Goal: Task Accomplishment & Management: Complete application form

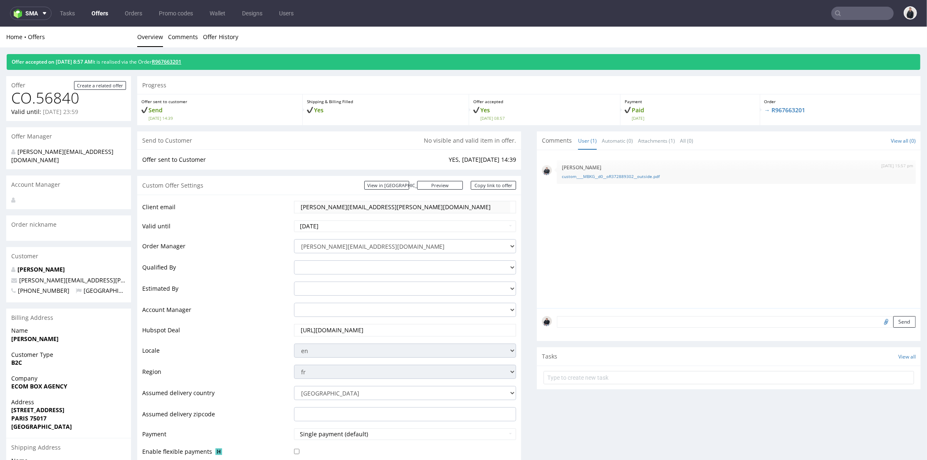
click at [183, 65] on div "Offer accepted on 02.10.2025 8:57 AM It is realised via the Order R967663201" at bounding box center [464, 62] width 914 height 16
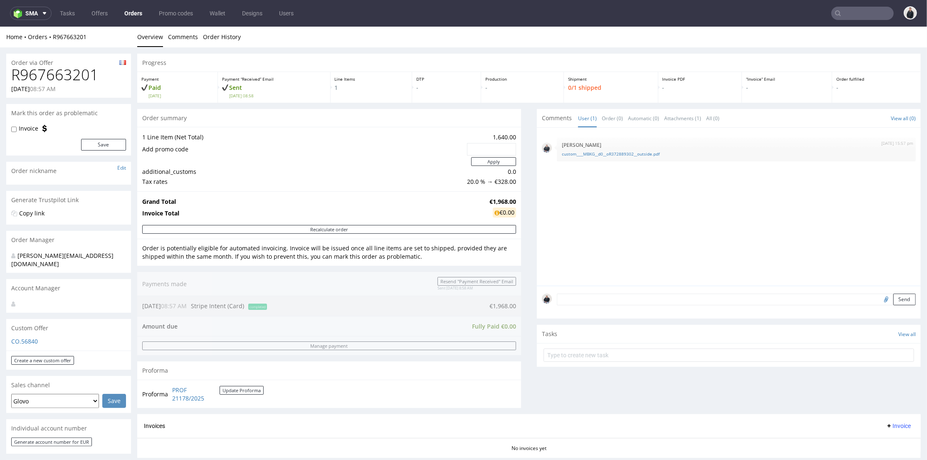
scroll to position [277, 0]
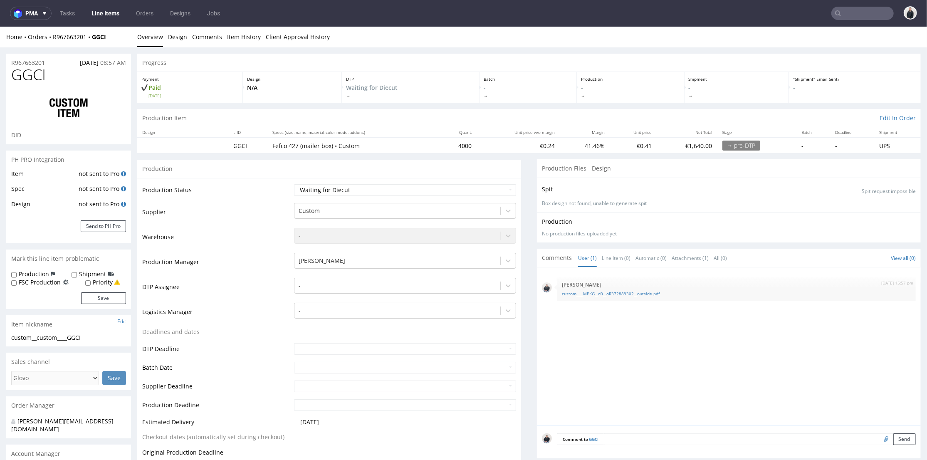
click at [458, 175] on div "Production" at bounding box center [329, 168] width 384 height 19
click at [45, 60] on div "R967663201 02.10.2025 08:57 AM" at bounding box center [68, 59] width 125 height 13
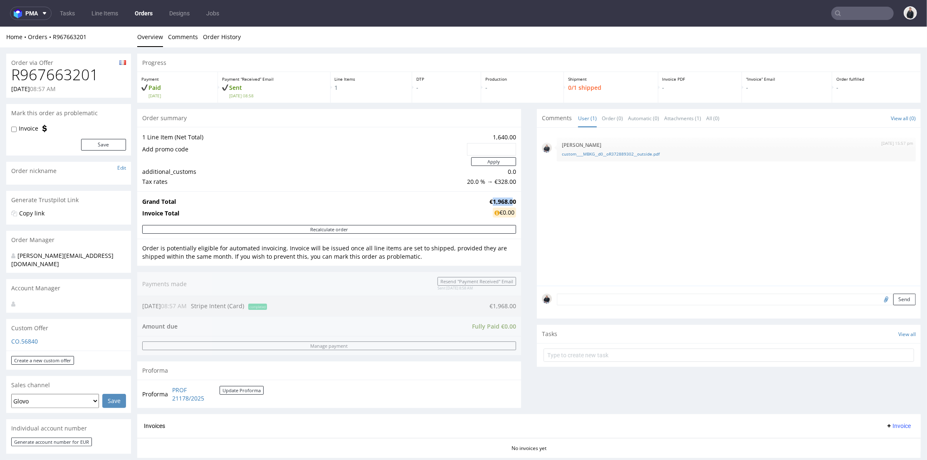
drag, startPoint x: 486, startPoint y: 199, endPoint x: 507, endPoint y: 198, distance: 21.7
click at [507, 198] on strong "€1,968.00" at bounding box center [503, 201] width 27 height 8
click at [509, 200] on strong "€1,968.00" at bounding box center [503, 201] width 27 height 8
drag, startPoint x: 509, startPoint y: 200, endPoint x: 484, endPoint y: 199, distance: 25.4
click at [490, 199] on strong "€1,968.00" at bounding box center [503, 201] width 27 height 8
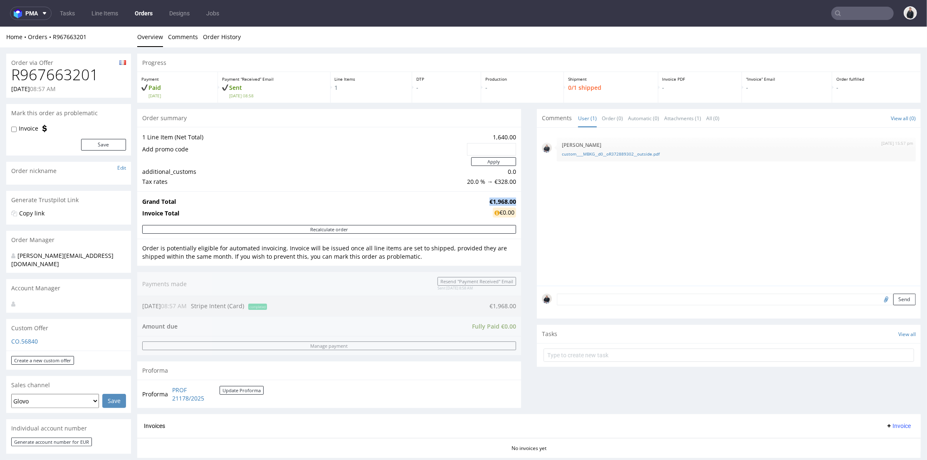
copy strong "€1,968.00"
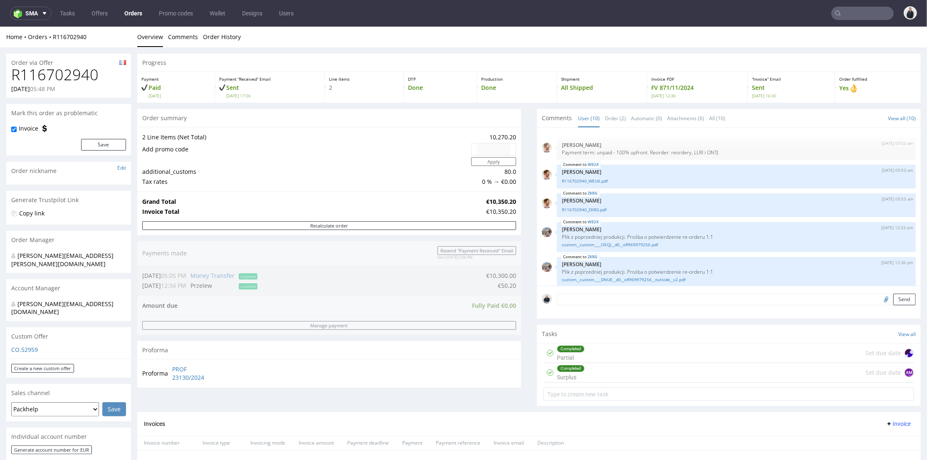
scroll to position [350, 0]
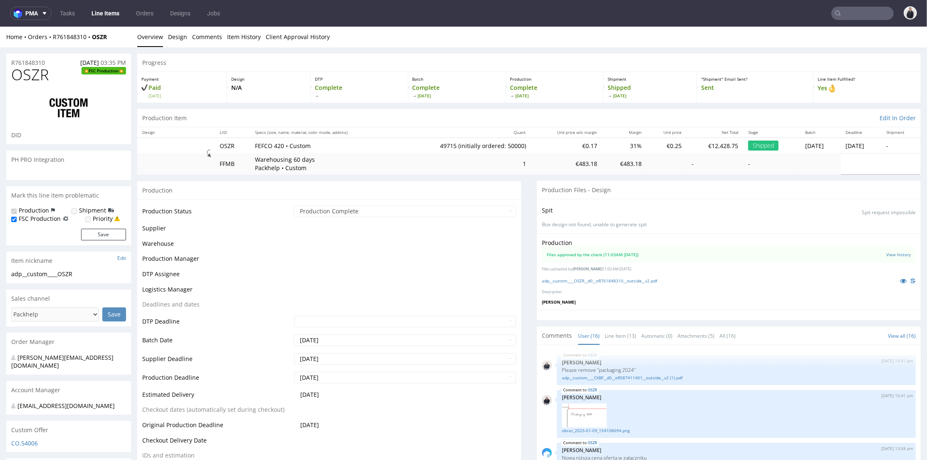
scroll to position [388, 0]
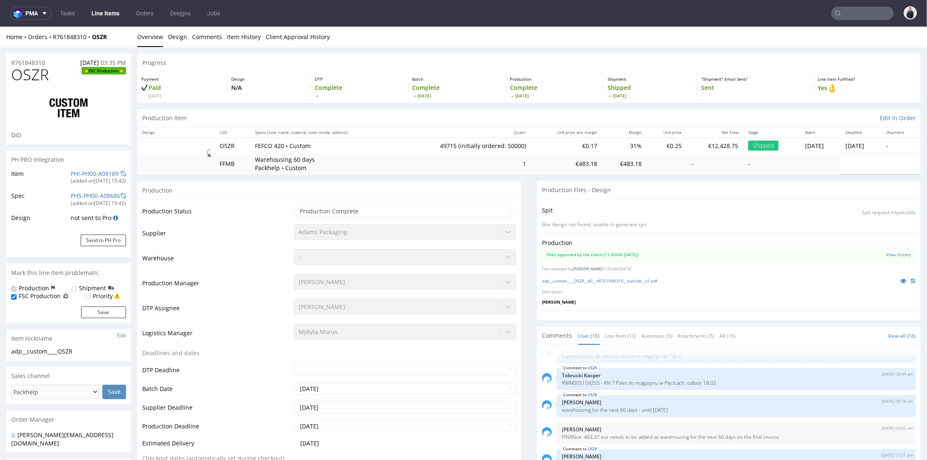
select select "in_progress"
click at [840, 15] on input "text" at bounding box center [863, 13] width 62 height 13
paste input "blondieskitchen.co.uk"
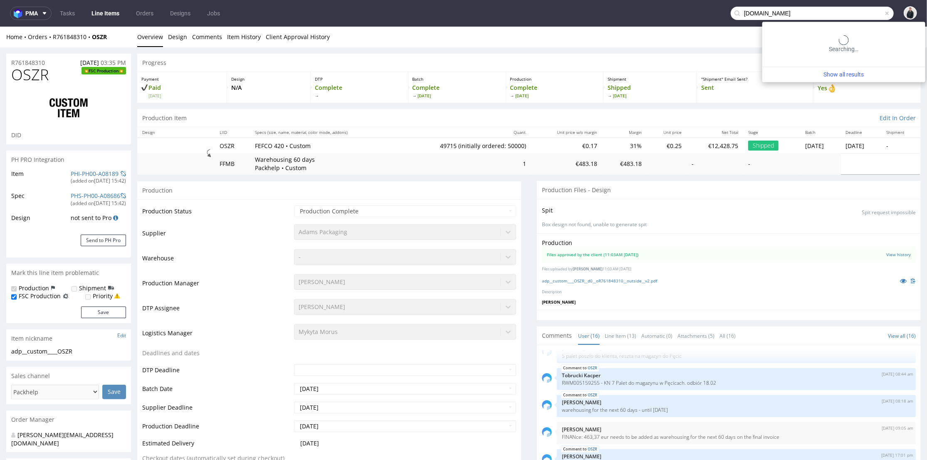
type input "blondieskitchen.co.uk"
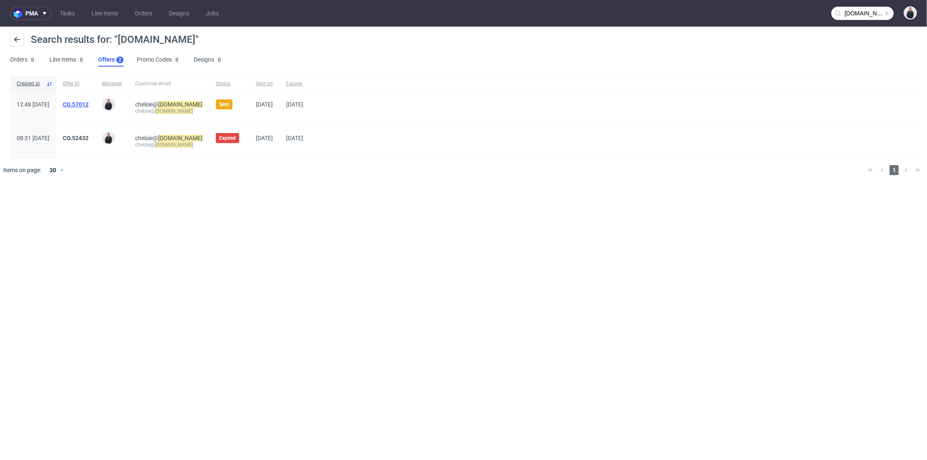
click at [89, 102] on link "CO.57012" at bounding box center [76, 104] width 26 height 7
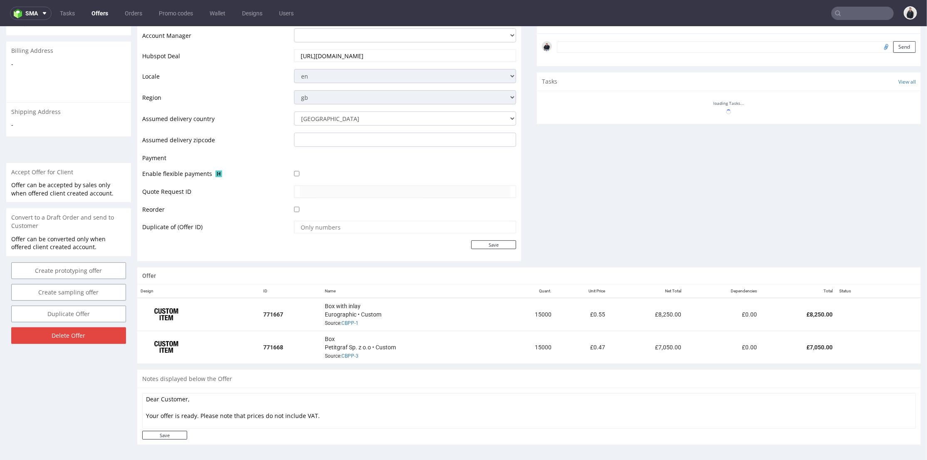
scroll to position [2, 0]
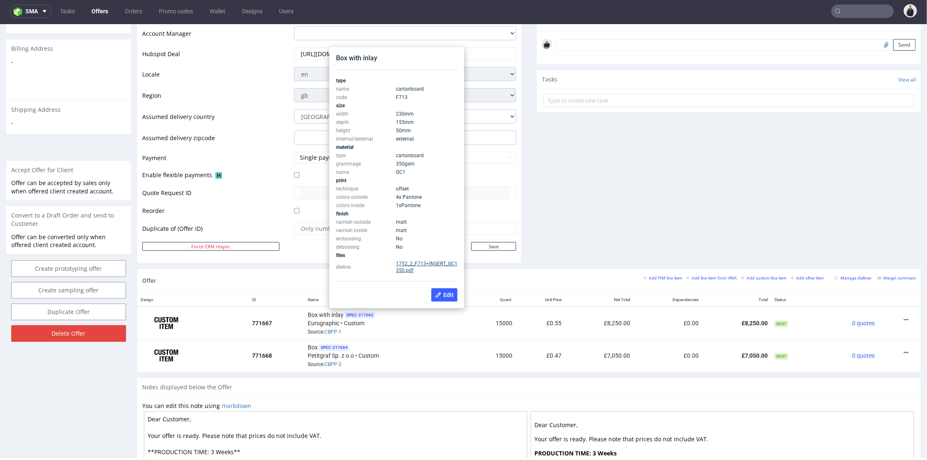
click at [417, 262] on link "1752_2_F713+INSERT_GC1 350.pdf" at bounding box center [427, 266] width 62 height 12
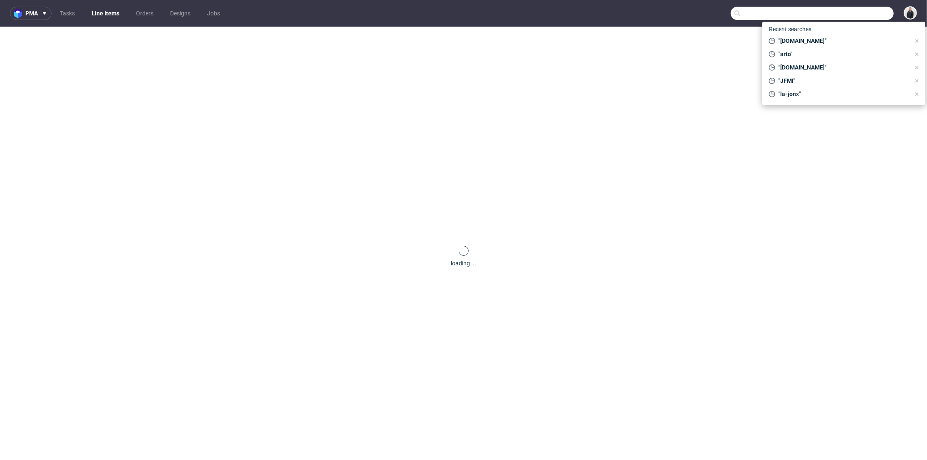
click at [845, 11] on input "text" at bounding box center [812, 13] width 163 height 13
paste input "@[DOMAIN_NAME]"
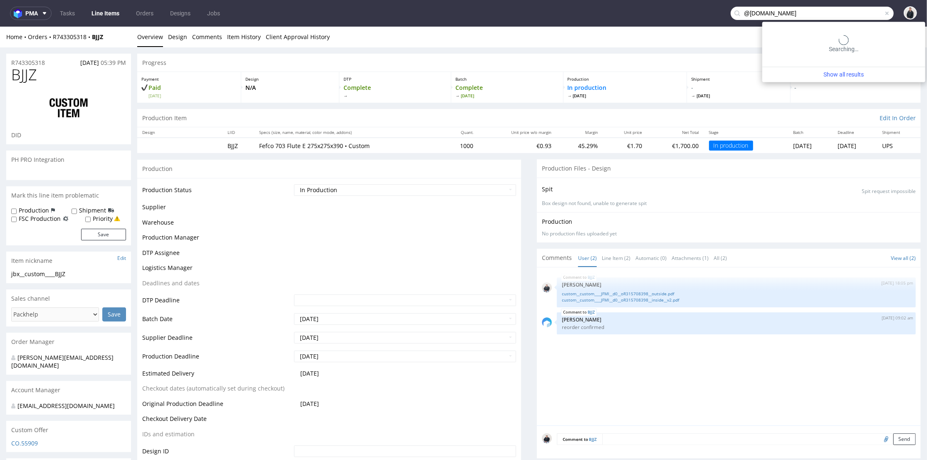
click at [743, 12] on input "@restaurant-made.fr" at bounding box center [812, 13] width 163 height 13
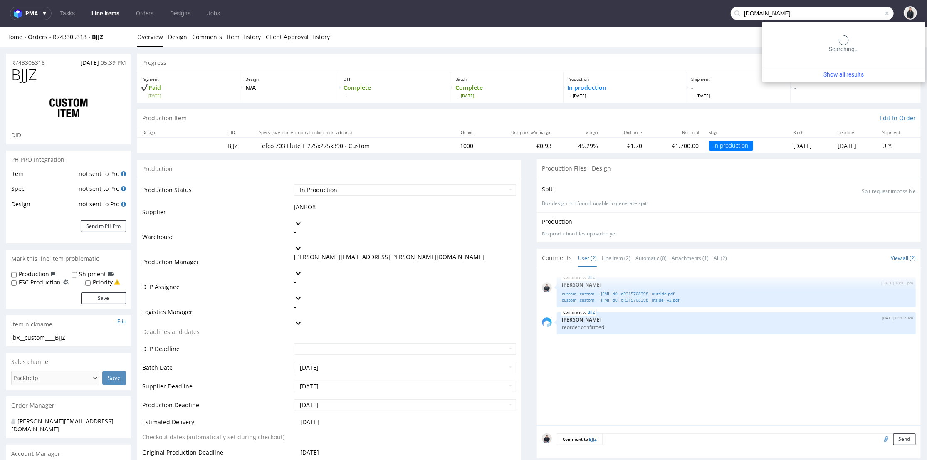
type input "restaurant-made.fr"
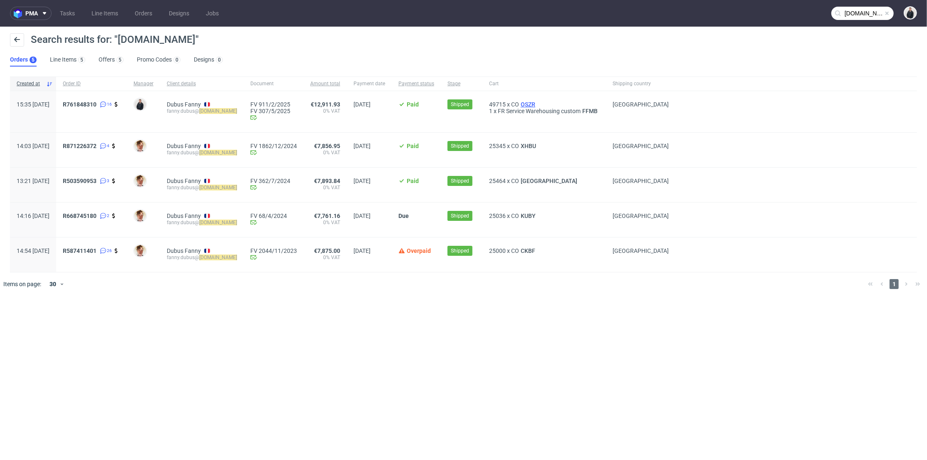
click at [537, 105] on span "OSZR" at bounding box center [528, 104] width 18 height 7
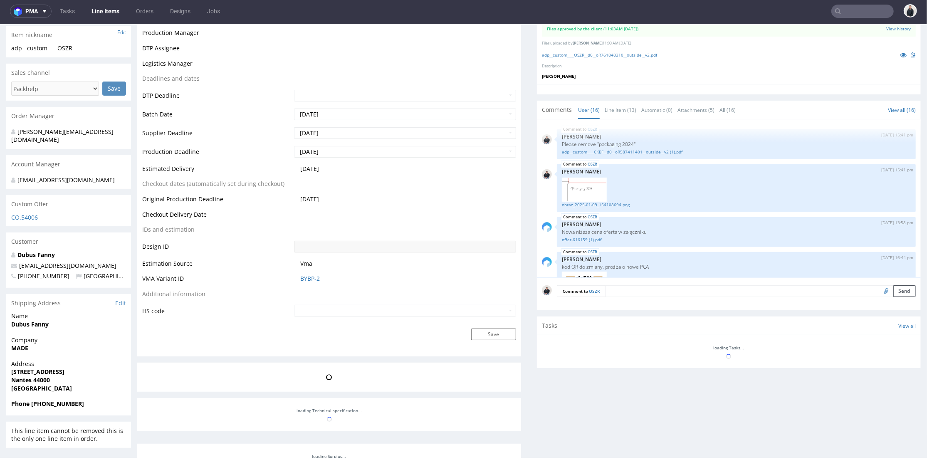
scroll to position [388, 0]
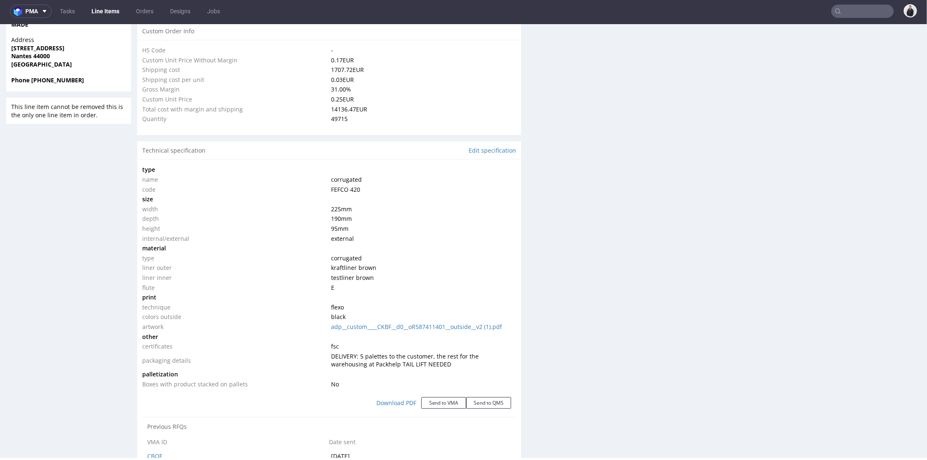
select select "in_progress"
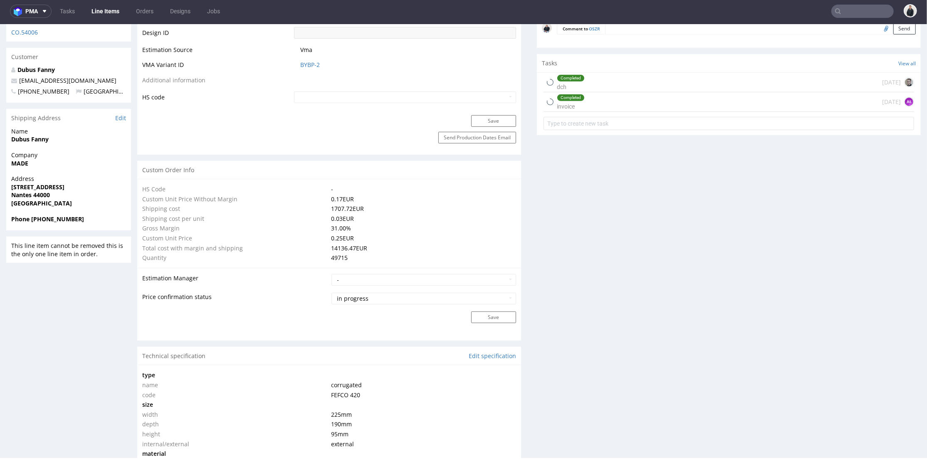
scroll to position [394, 0]
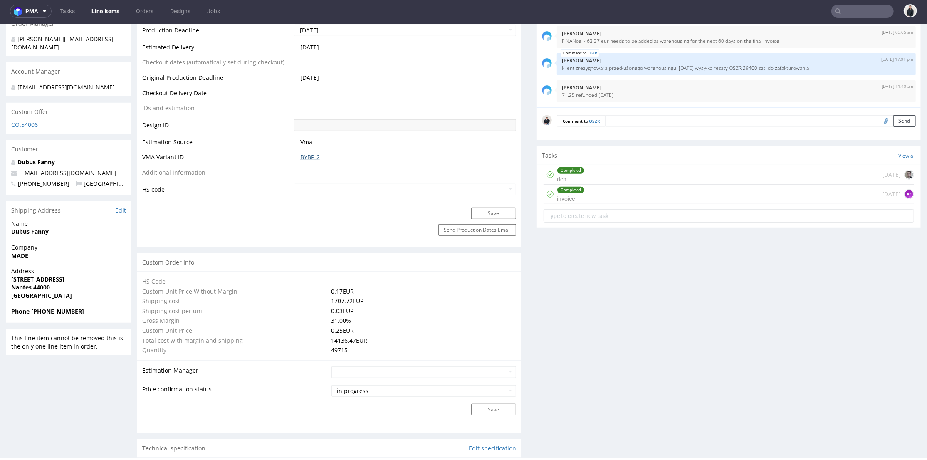
click at [313, 156] on link "BYBP-2" at bounding box center [310, 157] width 20 height 8
click at [860, 11] on input "text" at bounding box center [863, 11] width 62 height 13
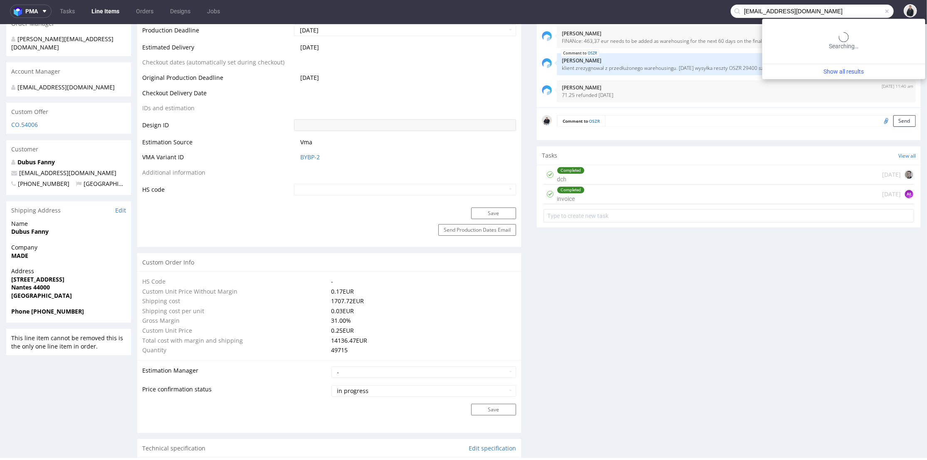
type input "edita@rebours.fr"
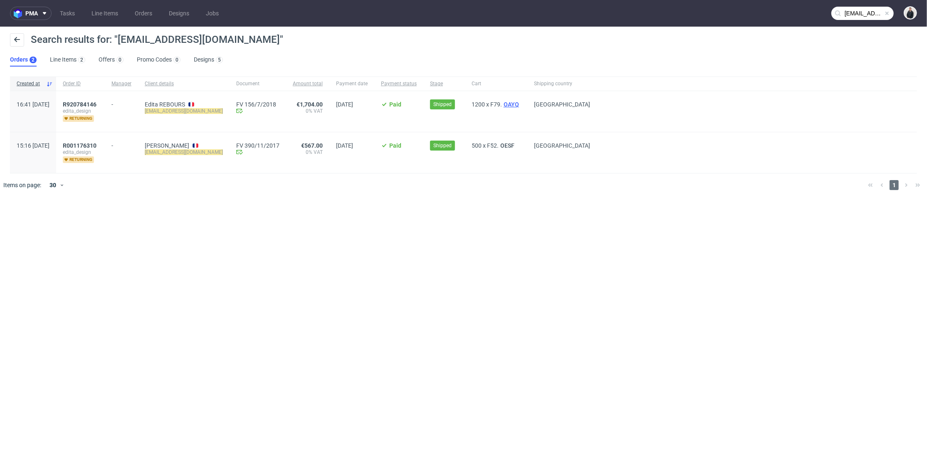
click at [503, 104] on span "OAYQ" at bounding box center [511, 104] width 19 height 7
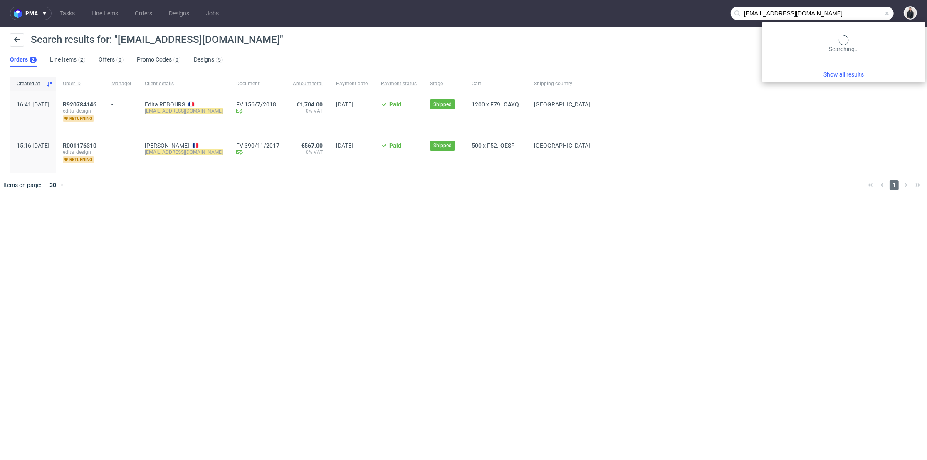
click at [865, 9] on input "edita@rebours.fr" at bounding box center [812, 13] width 163 height 13
click at [852, 14] on input "edita@rebours.fr" at bounding box center [812, 13] width 163 height 13
paste input ".rebours@adrex"
type input "edita.rebours@adrex.fr"
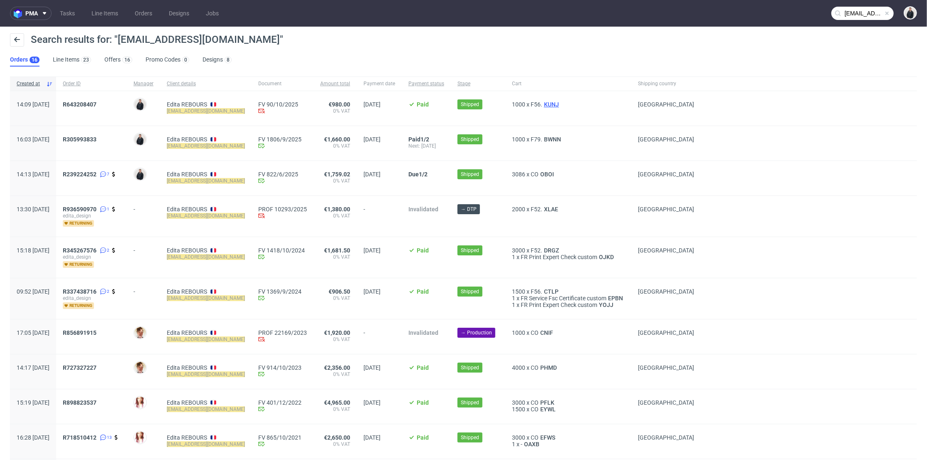
click at [549, 103] on span "KUNJ" at bounding box center [552, 104] width 18 height 7
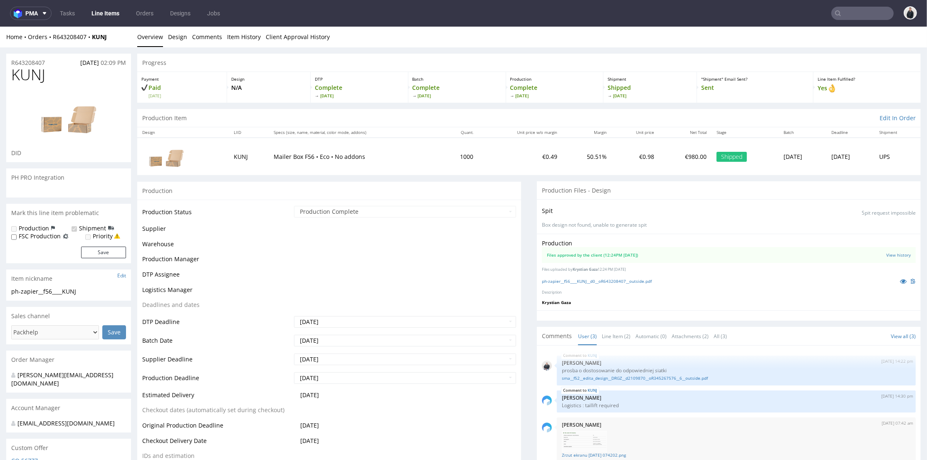
scroll to position [46, 0]
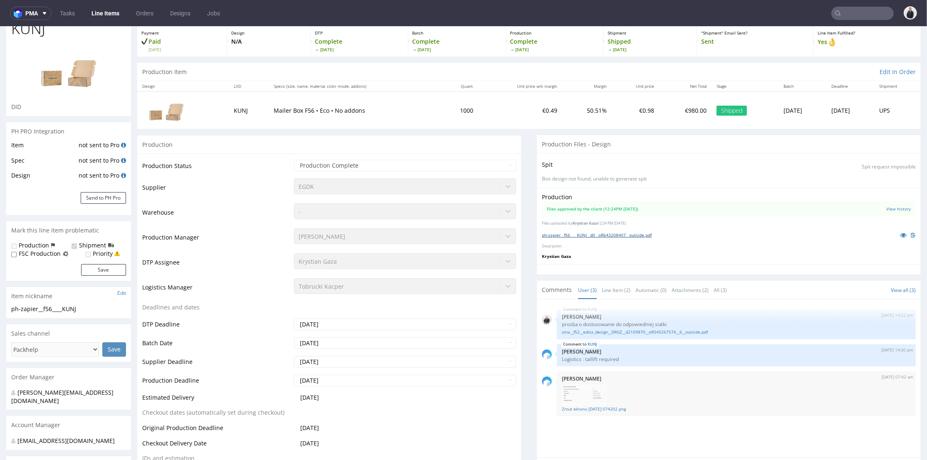
click at [629, 232] on link "ph-zapier__f56____KUNJ__d0__oR643208407__outside.pdf" at bounding box center [597, 235] width 110 height 6
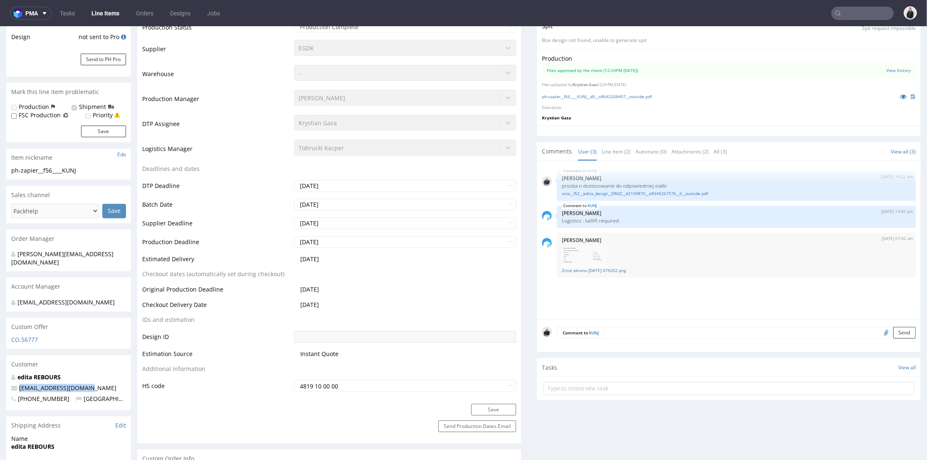
drag, startPoint x: 88, startPoint y: 380, endPoint x: 14, endPoint y: 379, distance: 73.7
click at [14, 384] on p "[EMAIL_ADDRESS][DOMAIN_NAME]" at bounding box center [68, 388] width 115 height 8
copy span "[EMAIL_ADDRESS][DOMAIN_NAME]"
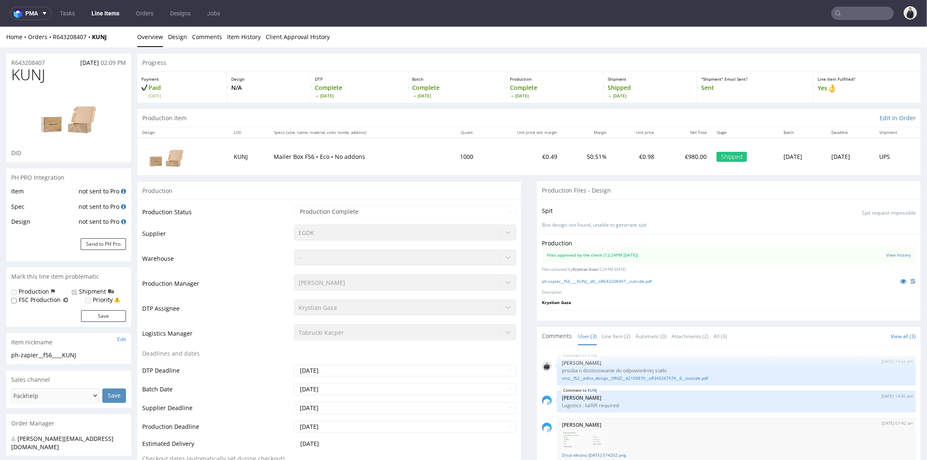
click at [32, 5] on nav "pma Tasks Line Items Orders Designs Jobs" at bounding box center [463, 13] width 927 height 27
click at [41, 17] on button "pma" at bounding box center [31, 13] width 42 height 13
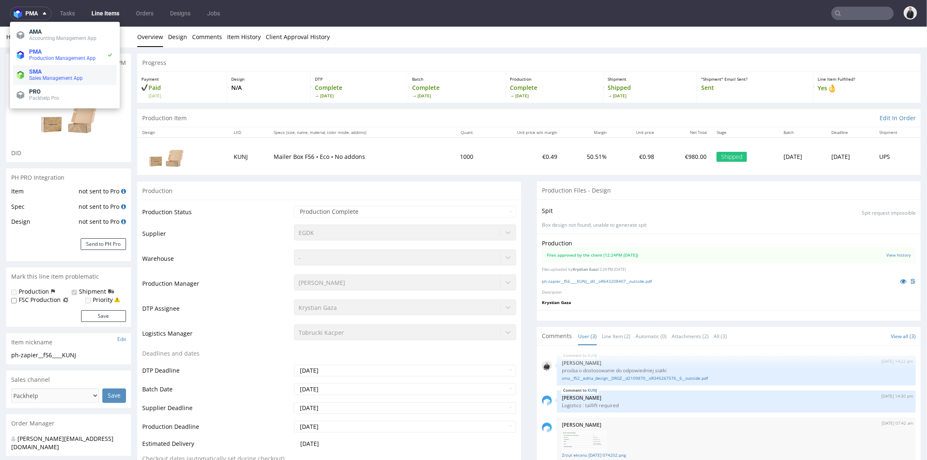
click at [52, 74] on span "SMA" at bounding box center [71, 71] width 84 height 7
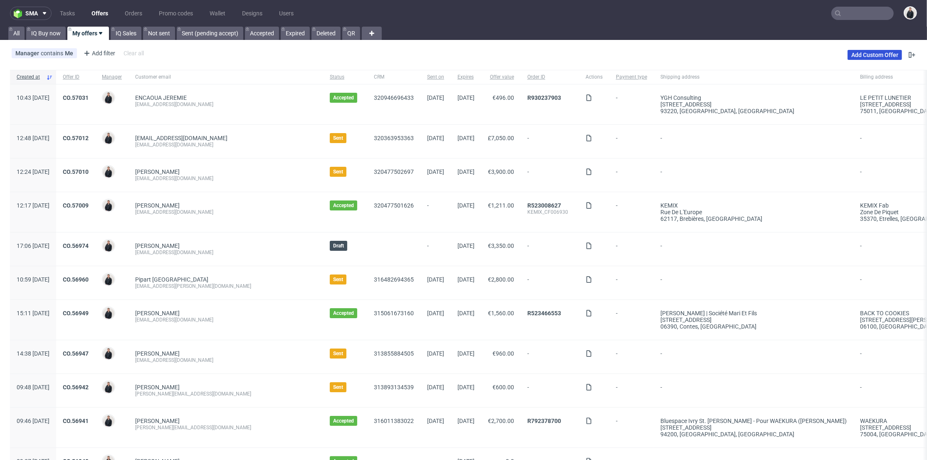
click at [857, 52] on link "Add Custom Offer" at bounding box center [875, 55] width 55 height 10
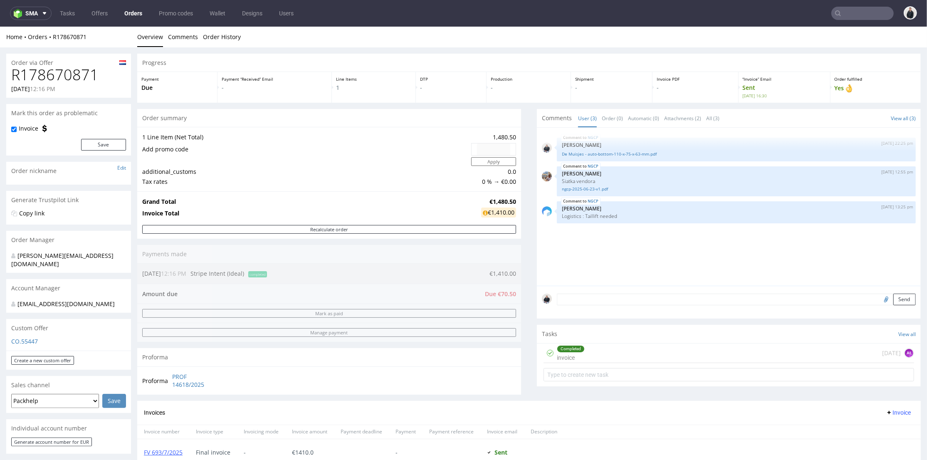
scroll to position [277, 0]
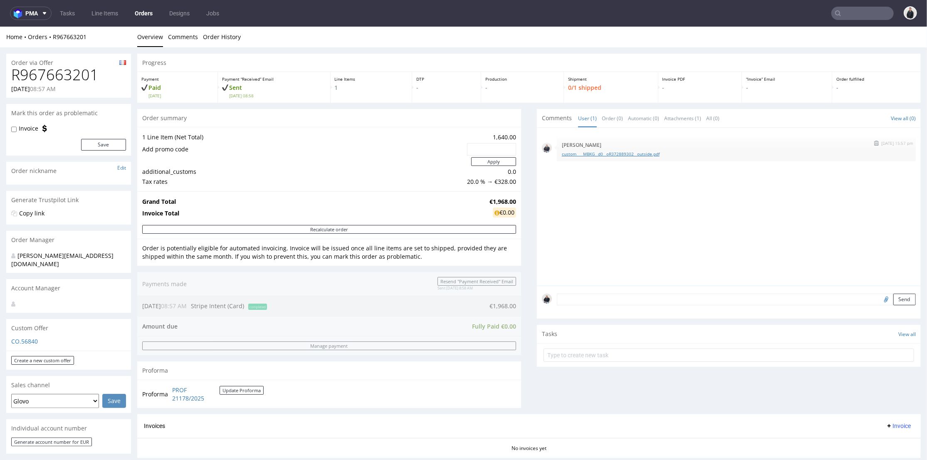
click at [635, 152] on link "custom____MBKG__d0__oR372889302__outside.pdf" at bounding box center [736, 154] width 349 height 6
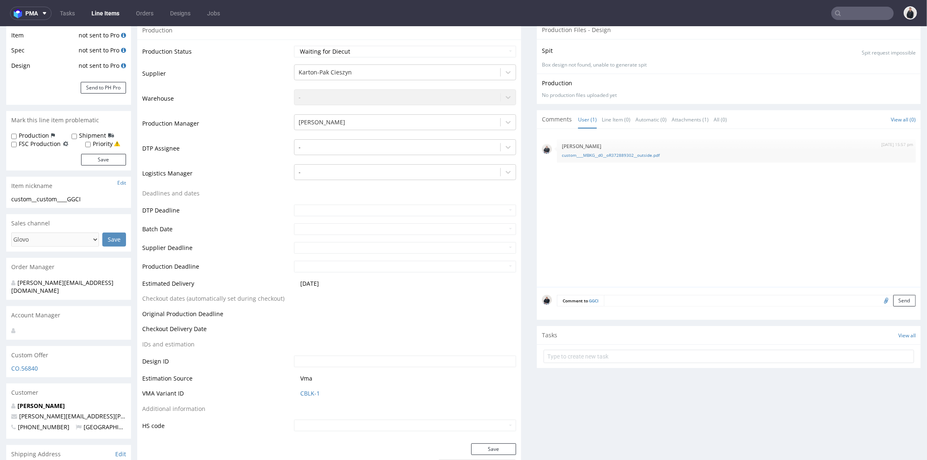
scroll to position [92, 0]
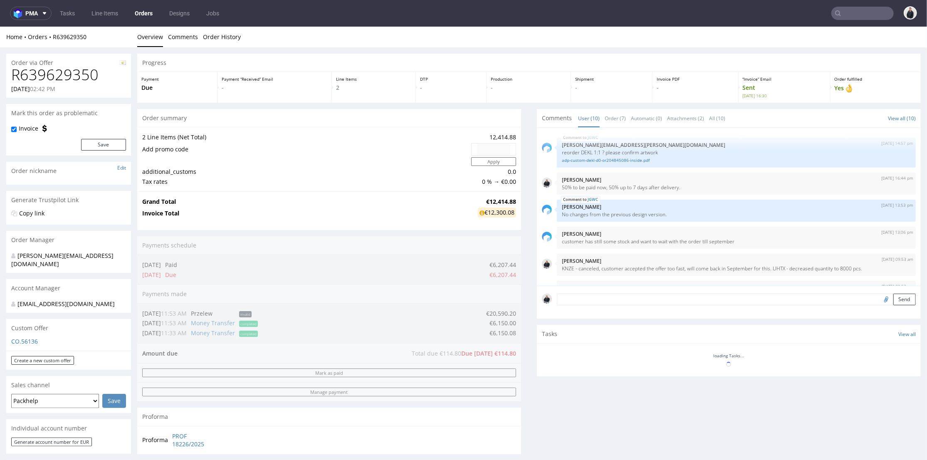
scroll to position [139, 0]
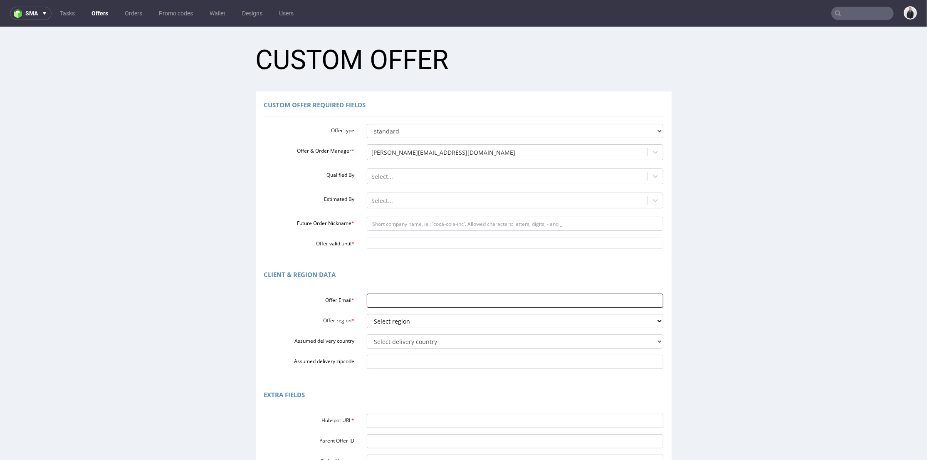
click at [399, 305] on input "Offer Email *" at bounding box center [515, 300] width 297 height 14
paste input "[EMAIL_ADDRESS][DOMAIN_NAME]"
type input "[EMAIL_ADDRESS][DOMAIN_NAME]"
click at [391, 320] on select "Select region eu gb de pl fr it es" at bounding box center [515, 321] width 297 height 14
select select "fr"
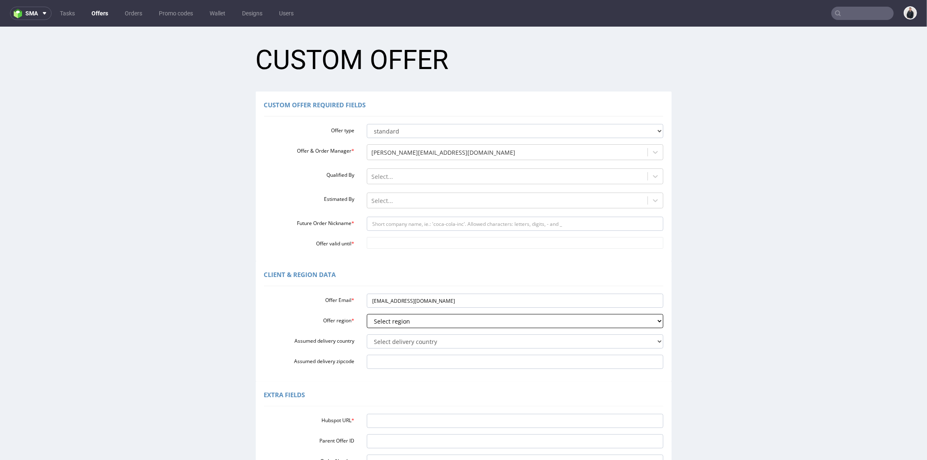
click at [367, 314] on select "Select region eu gb de pl fr it es" at bounding box center [515, 321] width 297 height 14
click at [398, 342] on select "Select delivery country [GEOGRAPHIC_DATA] [GEOGRAPHIC_DATA] [GEOGRAPHIC_DATA] […" at bounding box center [515, 341] width 297 height 14
select select "75"
click at [367, 334] on select "Select delivery country [GEOGRAPHIC_DATA] [GEOGRAPHIC_DATA] [GEOGRAPHIC_DATA] […" at bounding box center [515, 341] width 297 height 14
drag, startPoint x: 402, startPoint y: 300, endPoint x: 417, endPoint y: 302, distance: 15.1
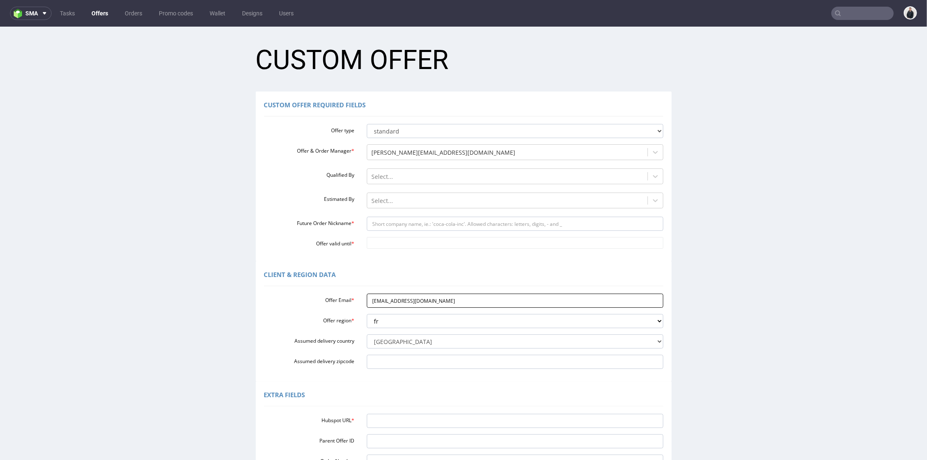
click at [417, 302] on input "[EMAIL_ADDRESS][DOMAIN_NAME]" at bounding box center [515, 300] width 297 height 14
click at [401, 223] on input "Future Order Nickname *" at bounding box center [515, 223] width 297 height 14
paste input "editareboursadrexfr"
type input "editareboursadrexfr"
click at [407, 242] on input "Offer valid until *" at bounding box center [515, 243] width 297 height 12
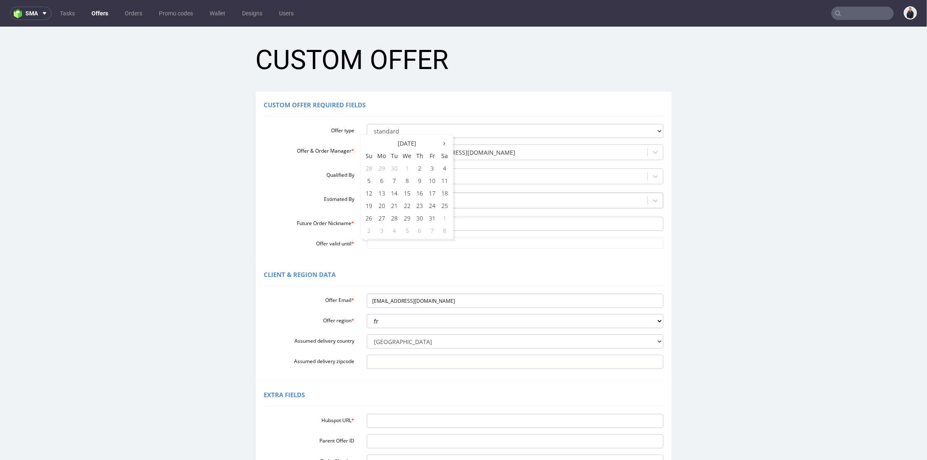
click at [446, 195] on td "18" at bounding box center [445, 192] width 12 height 12
type input "[DATE]"
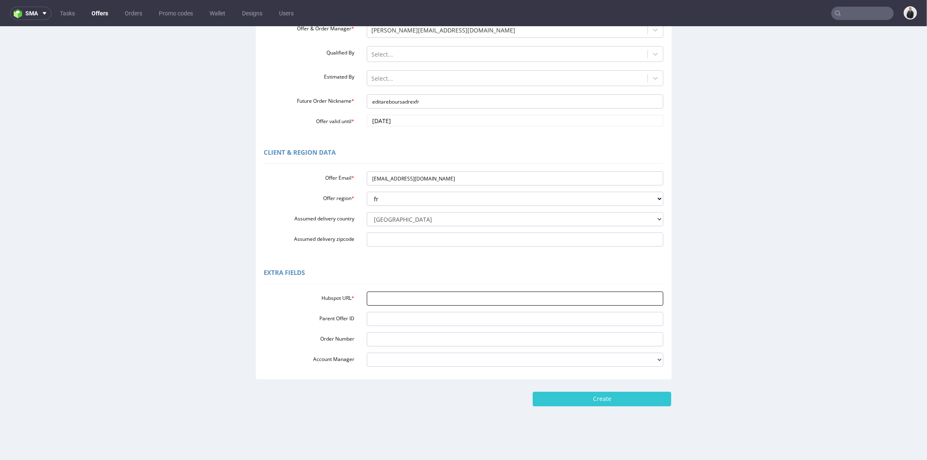
click at [395, 302] on input "Hubspot URL *" at bounding box center [515, 298] width 297 height 14
paste input "[URL][DOMAIN_NAME]"
type input "[URL][DOMAIN_NAME]"
click at [578, 399] on input "Create" at bounding box center [602, 399] width 139 height 14
type input "Please wait..."
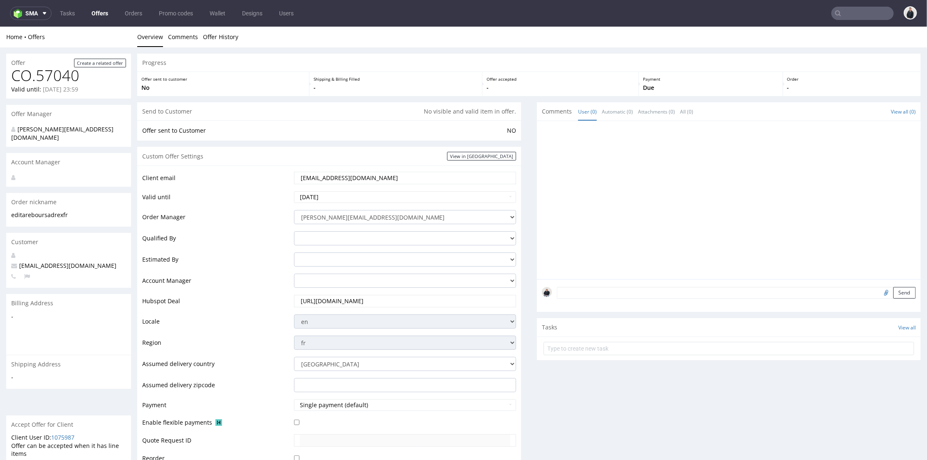
scroll to position [311, 0]
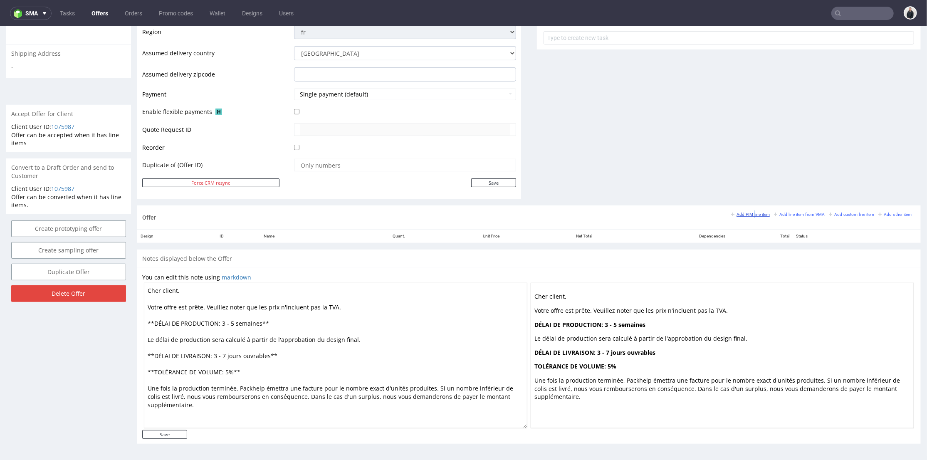
click at [741, 213] on small "Add PIM line item" at bounding box center [750, 214] width 39 height 5
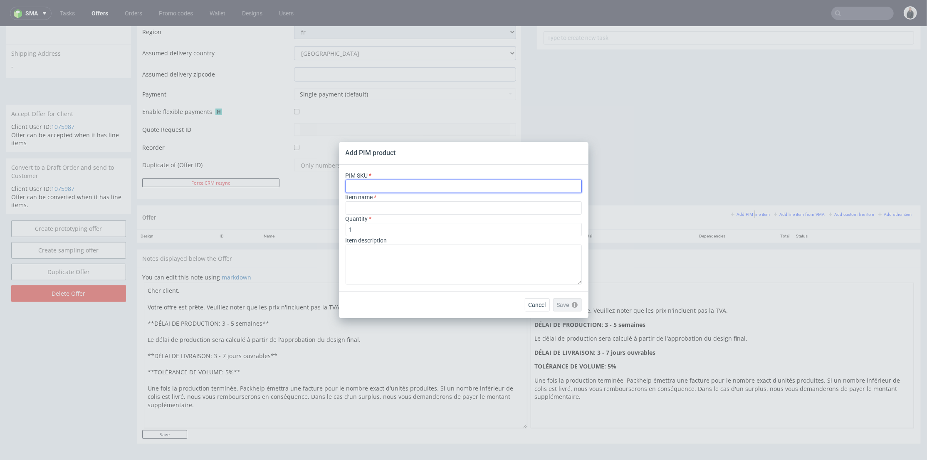
click at [423, 186] on input "text" at bounding box center [464, 186] width 236 height 13
paste input "ph-1298-13990"
type input "ph-1298-13990"
type input "Custom Drawer Box"
type input "ph-1298-13990"
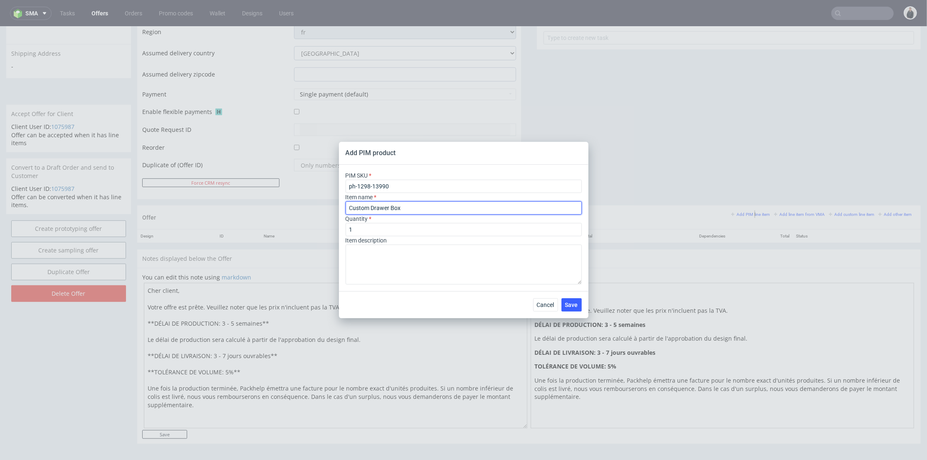
click at [408, 206] on input "Custom Drawer Box" at bounding box center [464, 207] width 236 height 13
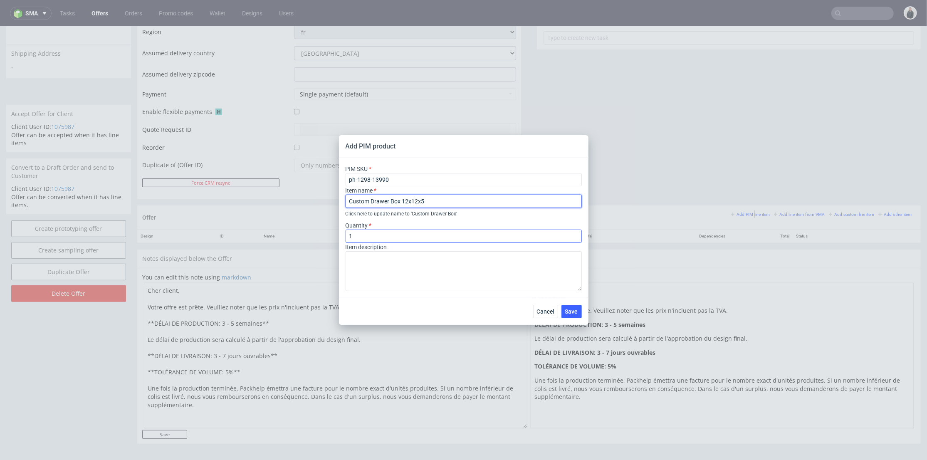
type input "Custom Drawer Box 12x12x5"
drag, startPoint x: 367, startPoint y: 238, endPoint x: 388, endPoint y: 247, distance: 22.9
click at [328, 240] on div "Add PIM product PIM SKU ph-1298-13990 Item name Custom Drawer Box 12x12x5 Click…" at bounding box center [463, 230] width 927 height 460
type input "5000"
click at [574, 312] on span "Save" at bounding box center [571, 312] width 13 height 6
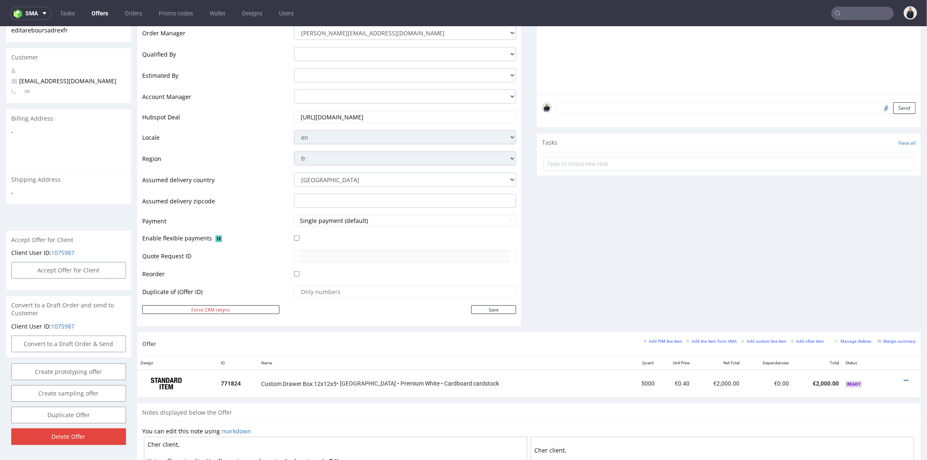
scroll to position [323, 0]
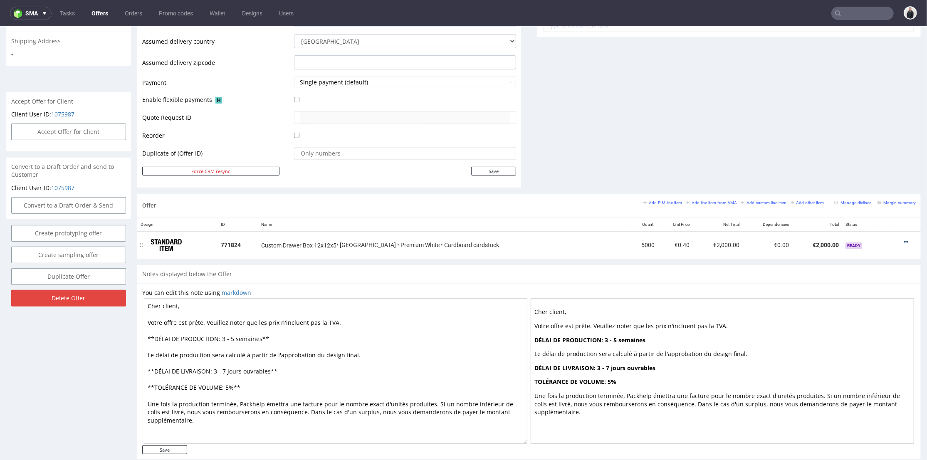
click at [904, 240] on icon at bounding box center [906, 242] width 5 height 6
click at [874, 163] on span "Edit item price" at bounding box center [868, 164] width 67 height 8
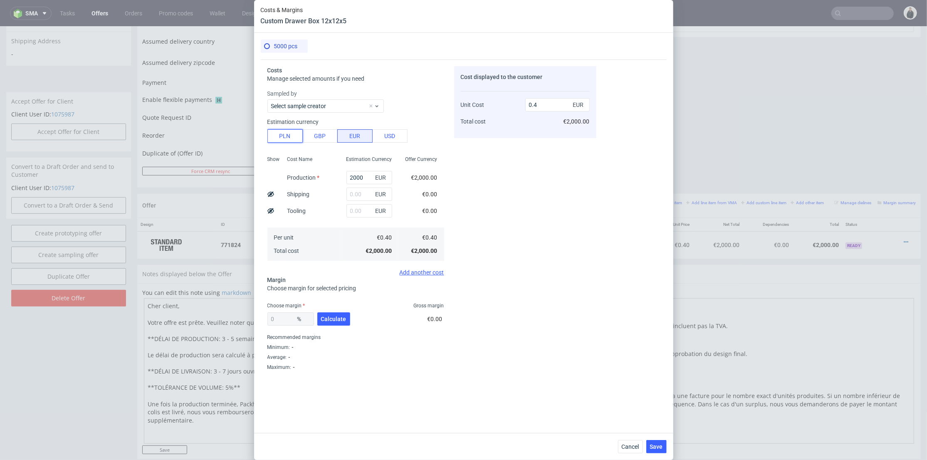
click at [280, 133] on button "PLN" at bounding box center [285, 135] width 35 height 13
type input "0.09"
drag, startPoint x: 359, startPoint y: 174, endPoint x: 300, endPoint y: 169, distance: 58.9
click at [301, 170] on div "Show Cost Name Production Shipping Tooling Per unit Total cost Estimation Curre…" at bounding box center [356, 208] width 177 height 110
type input "4550"
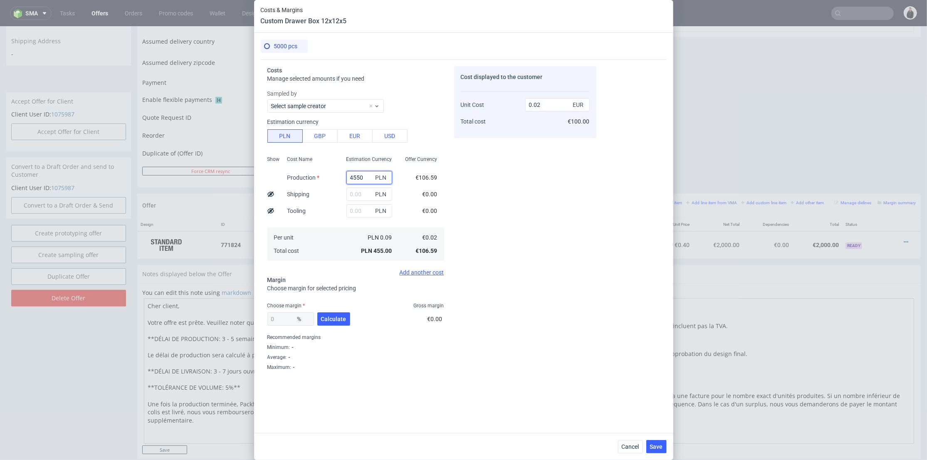
type input "0.21"
type input "4550"
type input "900"
type input "0.25"
type input "900"
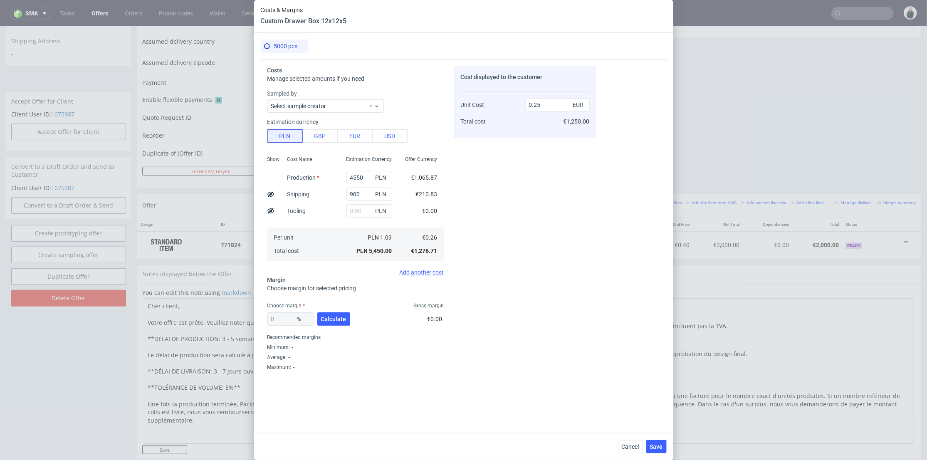
click at [491, 209] on div "Cost displayed to the customer Unit Cost Total cost 0.25 EUR €1,250.00" at bounding box center [525, 233] width 142 height 334
click at [336, 317] on span "Calculate" at bounding box center [333, 319] width 25 height 6
type input "37.72"
drag, startPoint x: 534, startPoint y: 105, endPoint x: 543, endPoint y: 106, distance: 9.2
click at [543, 106] on input "0.41" at bounding box center [557, 104] width 64 height 13
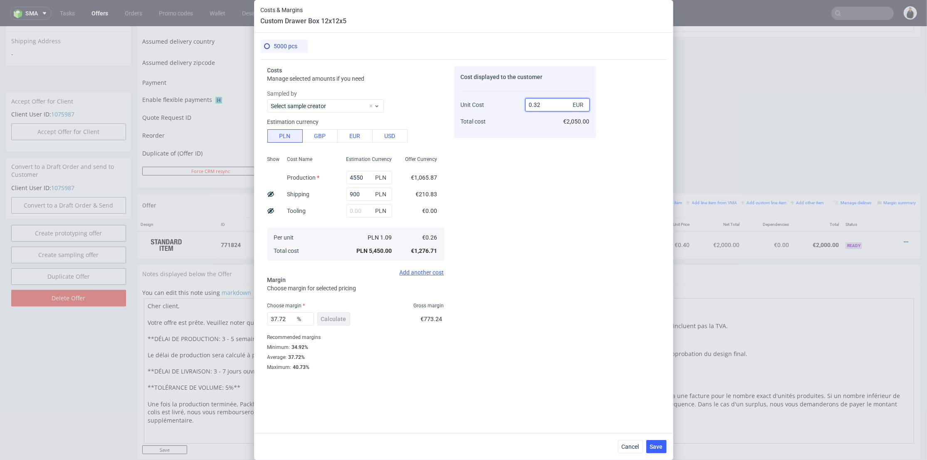
type input "0.329"
type input "20.972644376899694"
drag, startPoint x: 541, startPoint y: 107, endPoint x: 535, endPoint y: 107, distance: 5.5
click at [535, 107] on input "0.32" at bounding box center [557, 104] width 64 height 13
type input "0.38"
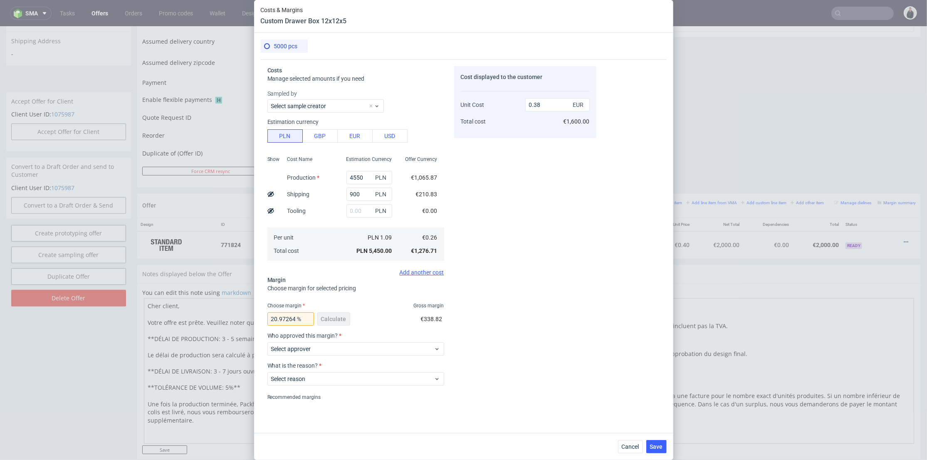
click at [551, 147] on div "Cost displayed to the customer Unit Cost Total cost 0.38 EUR €1,600.00" at bounding box center [525, 233] width 142 height 334
type input "31.57894736842105"
drag, startPoint x: 540, startPoint y: 104, endPoint x: 545, endPoint y: 108, distance: 5.9
click at [544, 104] on input "0.37" at bounding box center [557, 104] width 64 height 13
type input "0.39"
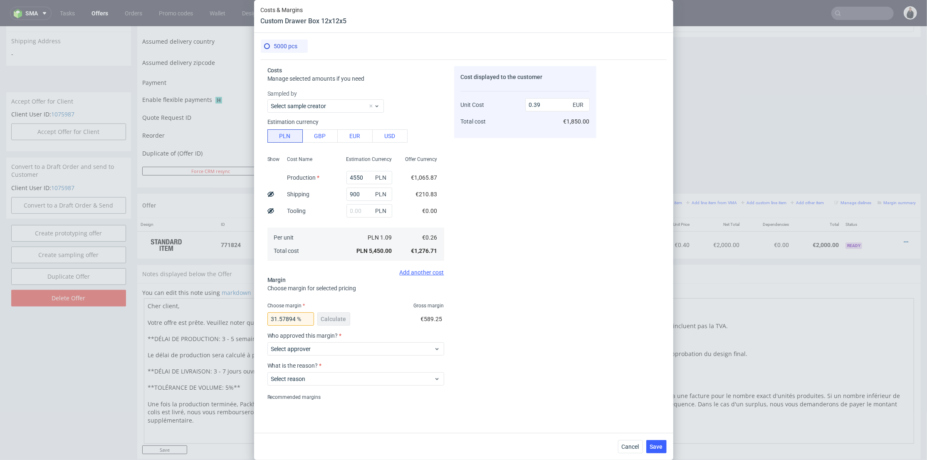
click at [539, 176] on div "Cost displayed to the customer Unit Cost Total cost 0.39 EUR €1,850.00" at bounding box center [525, 233] width 142 height 334
type input "33.33333333333333"
type input "0.38"
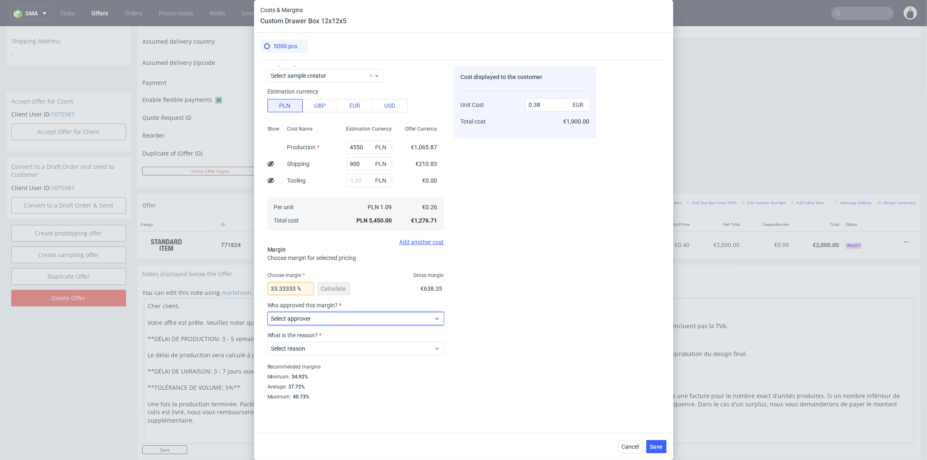
click at [322, 320] on span "Select approver" at bounding box center [352, 319] width 163 height 8
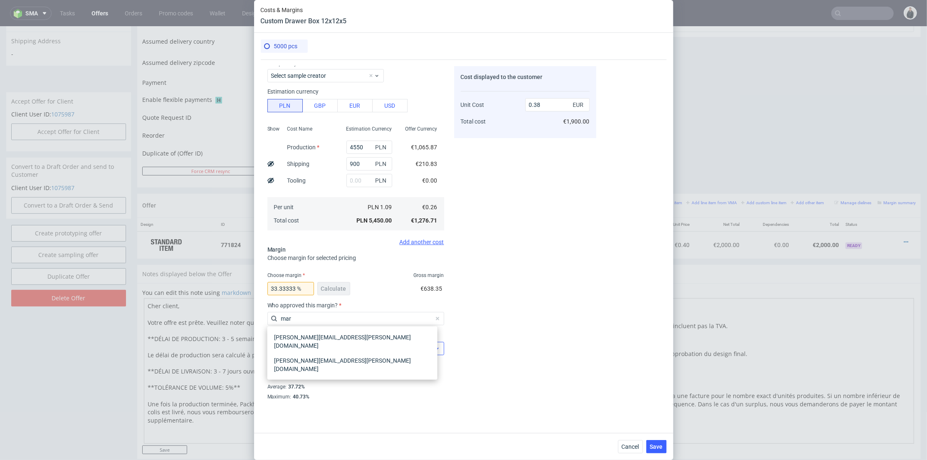
type input "mar"
click at [320, 353] on div "[PERSON_NAME][EMAIL_ADDRESS][PERSON_NAME][DOMAIN_NAME]" at bounding box center [353, 364] width 164 height 23
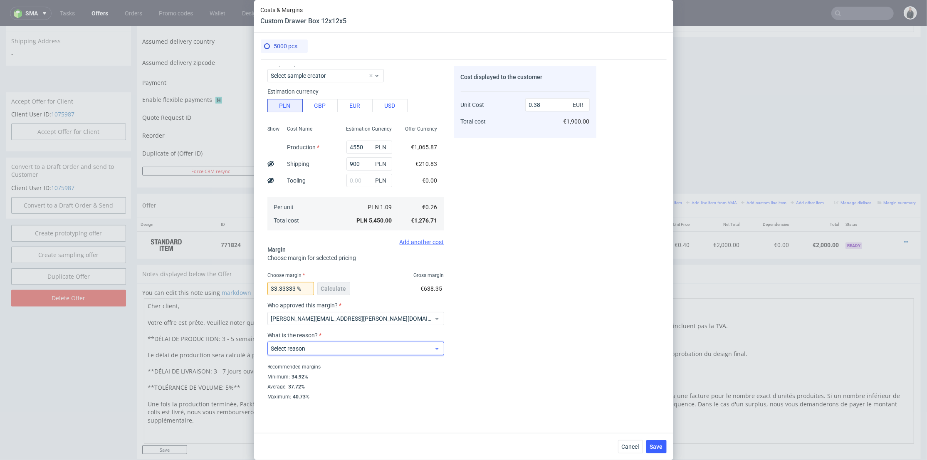
click at [320, 352] on span "Select reason" at bounding box center [352, 348] width 163 height 8
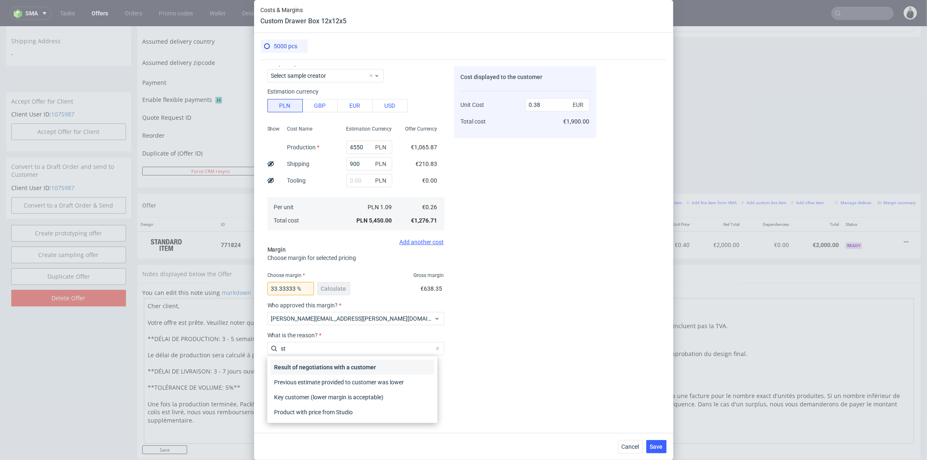
type input "st"
click at [320, 366] on div "Result of negotiations with a customer" at bounding box center [353, 367] width 164 height 15
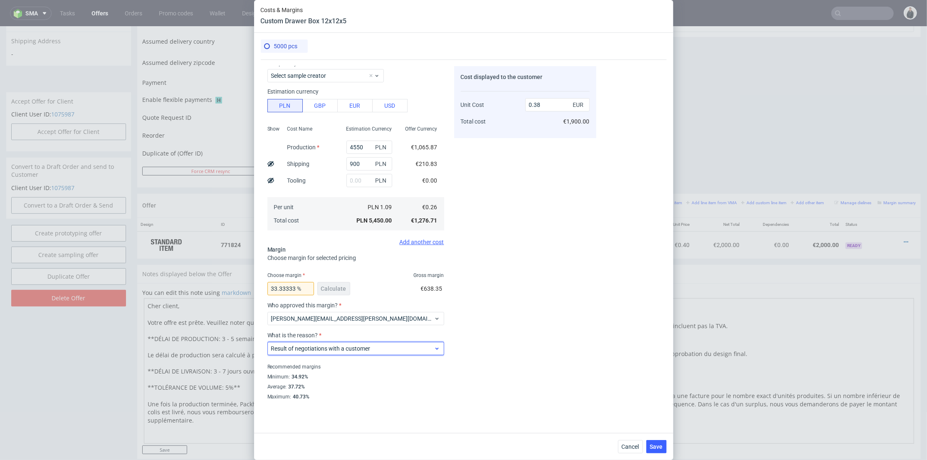
click at [324, 351] on span "Result of negotiations with a customer" at bounding box center [352, 348] width 163 height 8
type input "stu"
click at [327, 363] on div "Product with price from Studio" at bounding box center [353, 367] width 164 height 15
drag, startPoint x: 545, startPoint y: 335, endPoint x: 572, endPoint y: 359, distance: 36.0
click at [546, 335] on div "Cost displayed to the customer Unit Cost Total cost 0.38 EUR €1,900.00" at bounding box center [525, 233] width 142 height 334
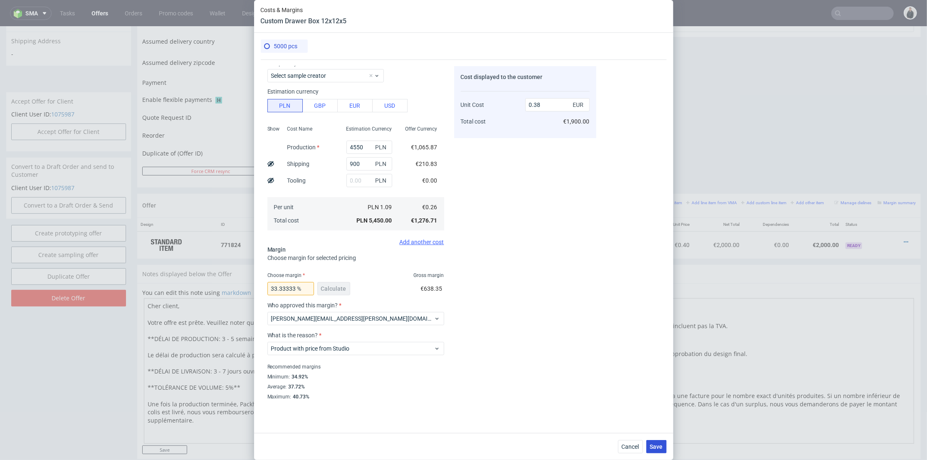
click at [658, 445] on span "Save" at bounding box center [656, 447] width 13 height 6
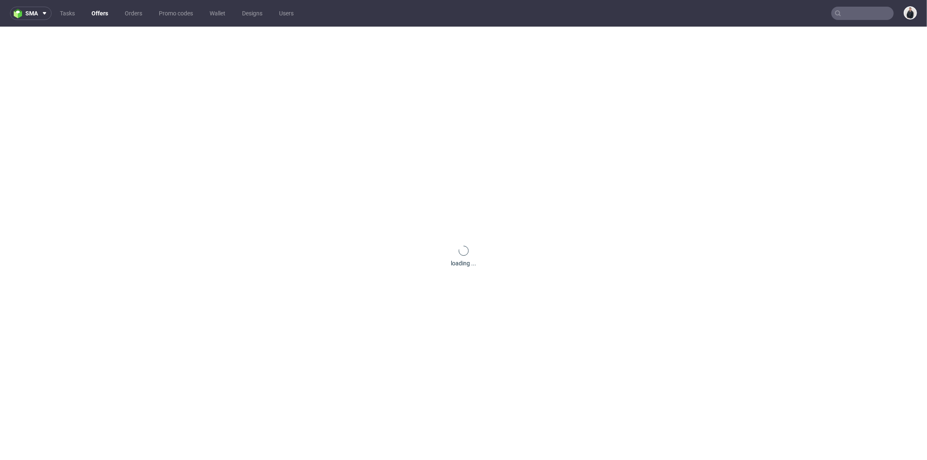
scroll to position [0, 0]
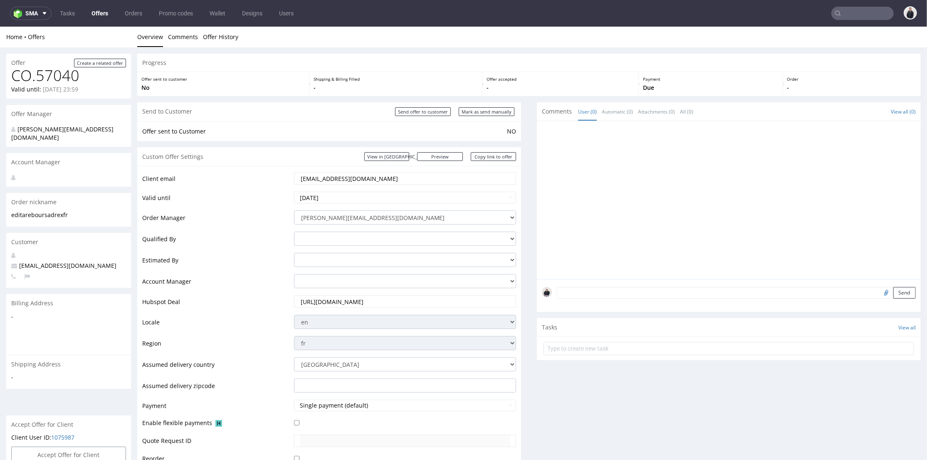
drag, startPoint x: 629, startPoint y: 189, endPoint x: 624, endPoint y: 191, distance: 5.1
click at [629, 190] on div at bounding box center [731, 202] width 379 height 153
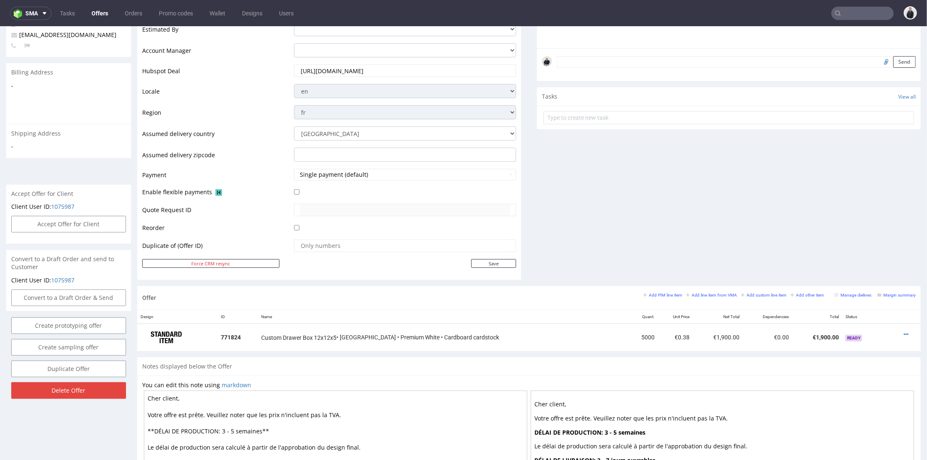
scroll to position [277, 0]
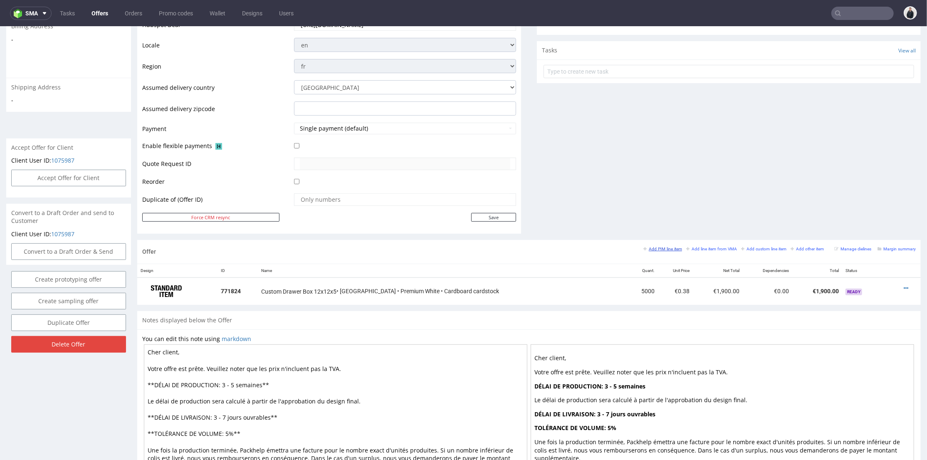
click at [656, 248] on small "Add PIM line item" at bounding box center [663, 248] width 39 height 5
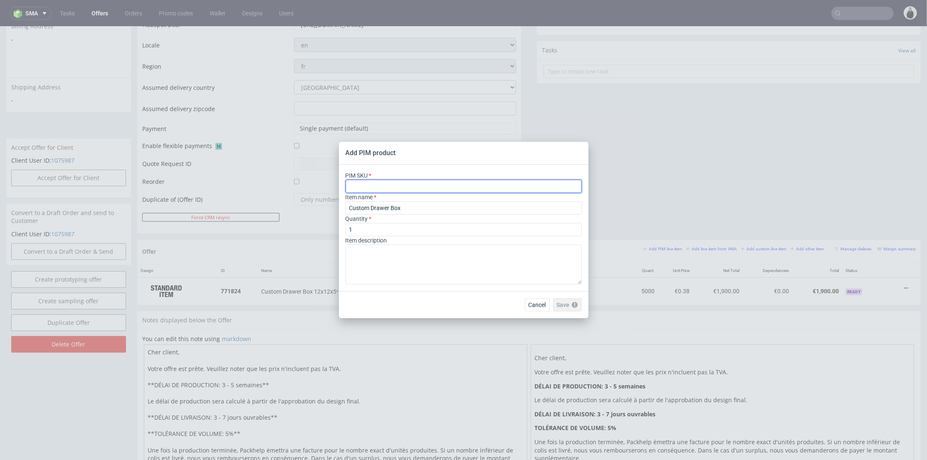
click at [394, 183] on input "text" at bounding box center [464, 186] width 236 height 13
paste input "ph-1298-13992"
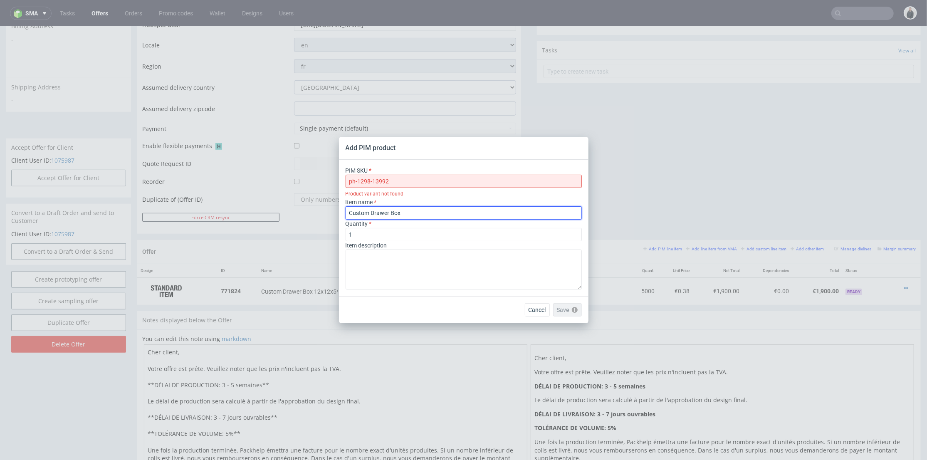
click at [414, 210] on input "Custom Drawer Box" at bounding box center [464, 212] width 236 height 13
click at [416, 196] on div "Product variant not found" at bounding box center [464, 194] width 236 height 8
click at [393, 179] on input "ph-1298-13992" at bounding box center [464, 181] width 236 height 13
click at [423, 182] on input "ph-1298-13992" at bounding box center [464, 181] width 236 height 13
paste input "text"
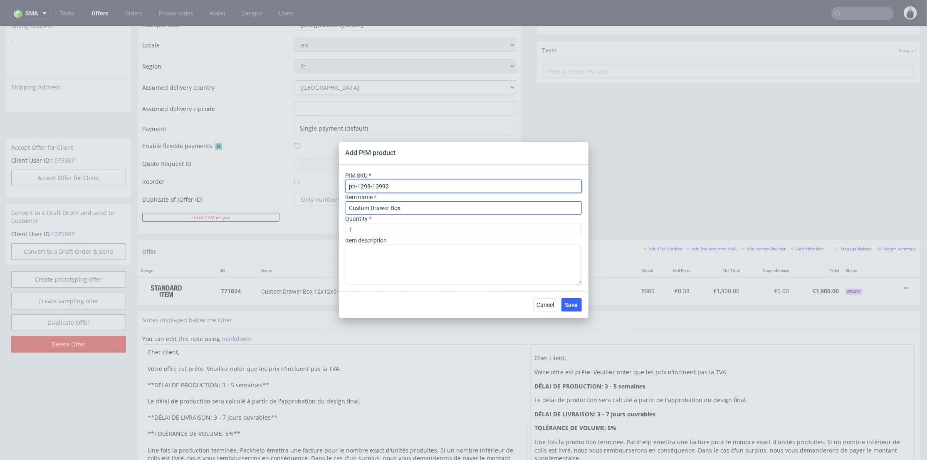
type input "ph-1298-13992"
click at [463, 211] on input "Custom Drawer Box" at bounding box center [464, 207] width 236 height 13
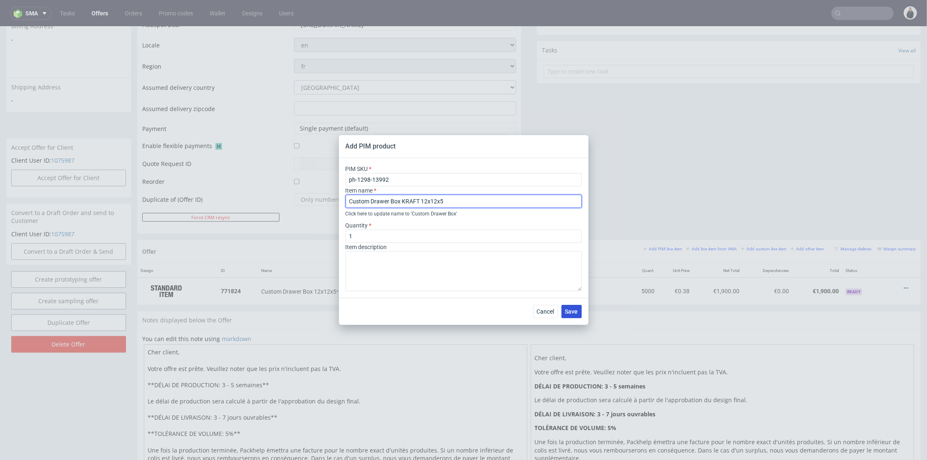
type input "Custom Drawer Box KRAFT 12x12x5"
click at [568, 312] on span "Save" at bounding box center [571, 312] width 13 height 6
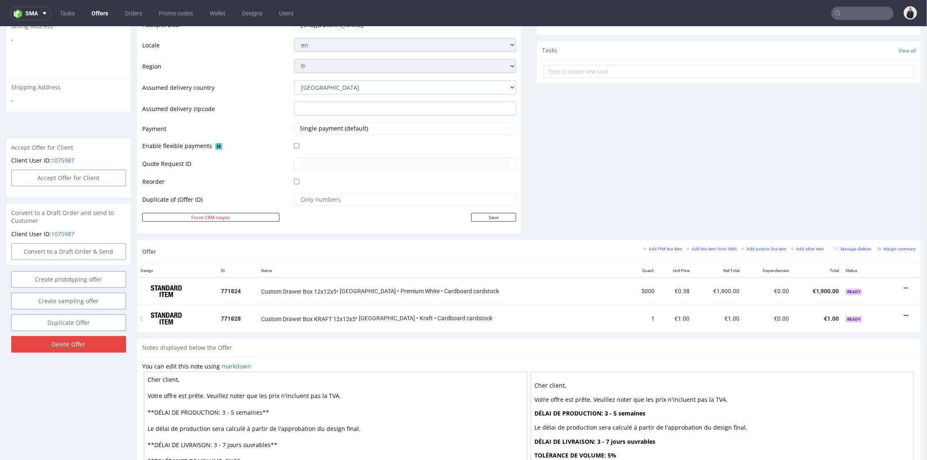
click at [904, 315] on icon at bounding box center [906, 315] width 5 height 6
click at [867, 222] on span "Edit item specification" at bounding box center [868, 223] width 67 height 8
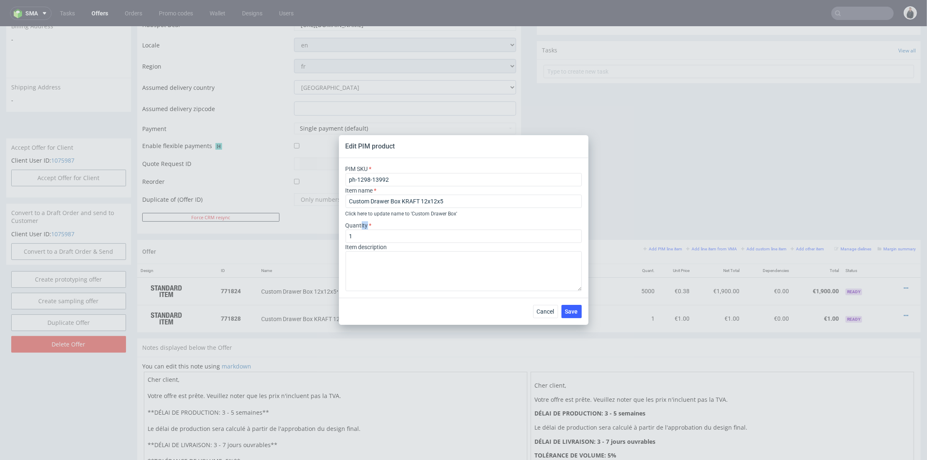
drag, startPoint x: 372, startPoint y: 226, endPoint x: 359, endPoint y: 229, distance: 12.8
click at [359, 229] on div "Quantity 1" at bounding box center [464, 232] width 236 height 22
drag, startPoint x: 362, startPoint y: 234, endPoint x: 347, endPoint y: 236, distance: 15.1
click at [338, 235] on div "Edit PIM product PIM SKU ph-1298-13992 Item name Custom Drawer Box KRAFT 12x12x…" at bounding box center [463, 230] width 927 height 460
type input "5000"
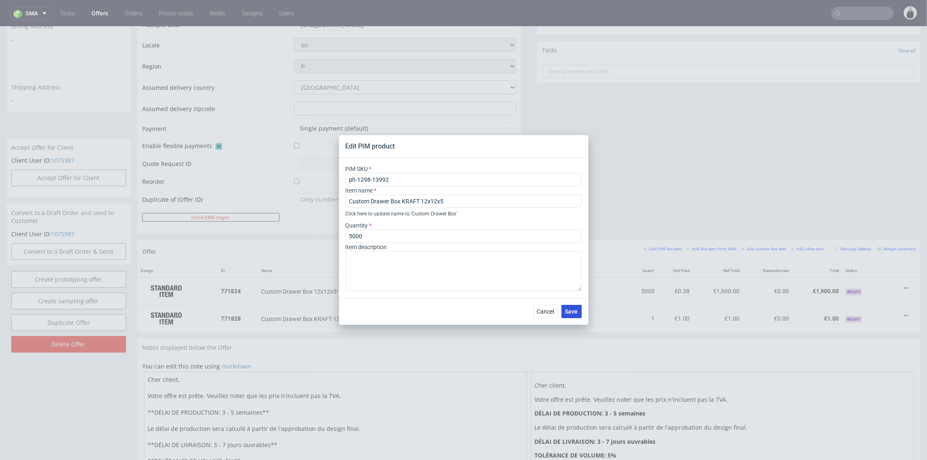
click at [575, 311] on span "Save" at bounding box center [571, 312] width 13 height 6
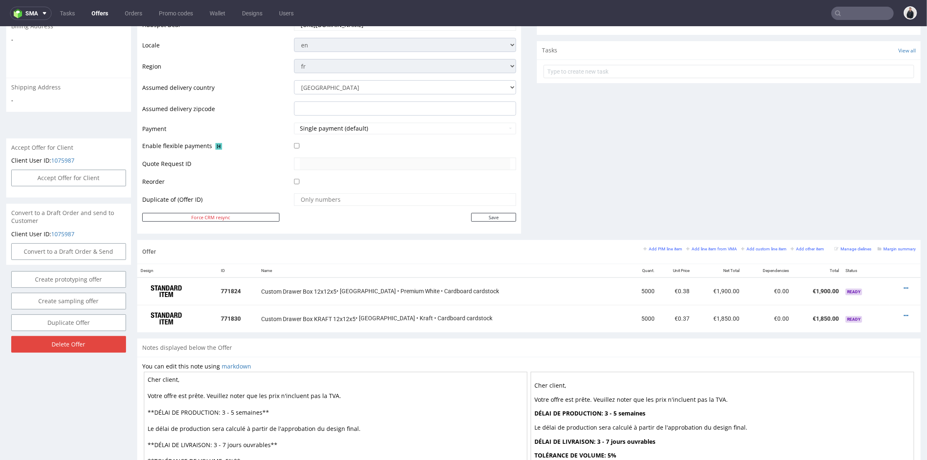
scroll to position [323, 0]
